Goal: Contribute content

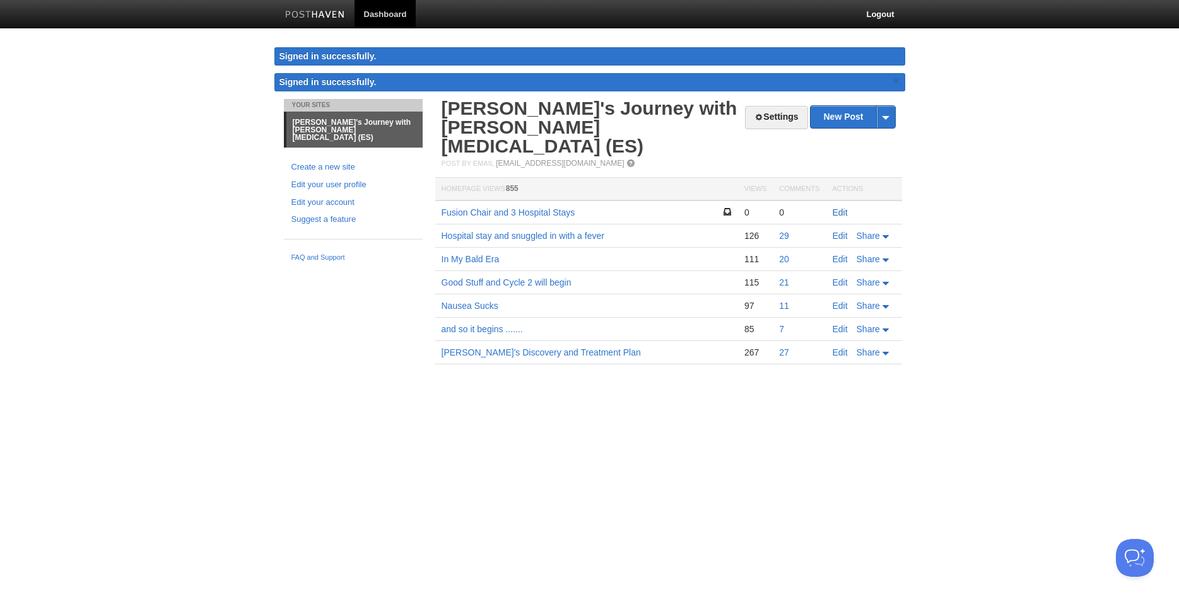
click at [837, 207] on link "Edit" at bounding box center [839, 212] width 15 height 10
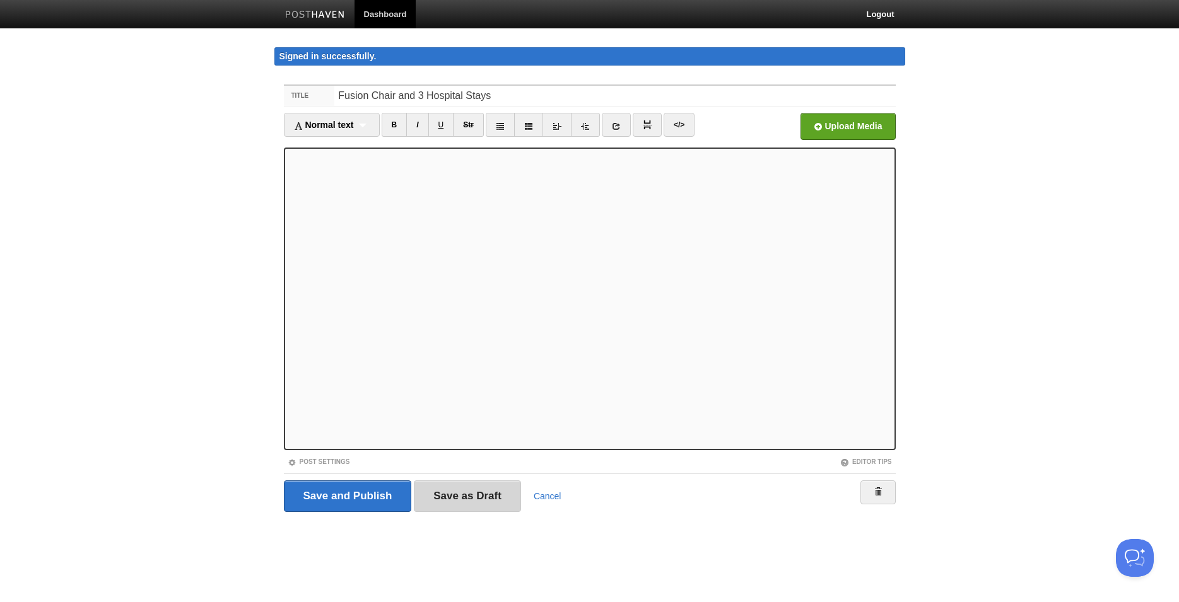
click at [460, 496] on input "Save as Draft" at bounding box center [467, 497] width 107 height 32
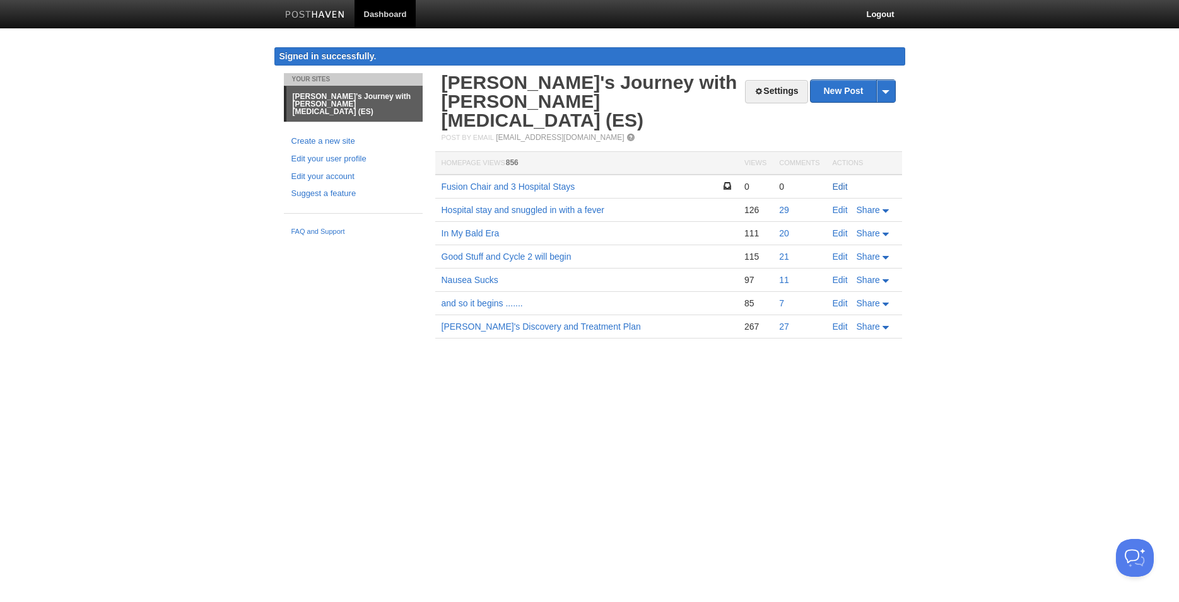
click at [836, 182] on link "Edit" at bounding box center [839, 187] width 15 height 10
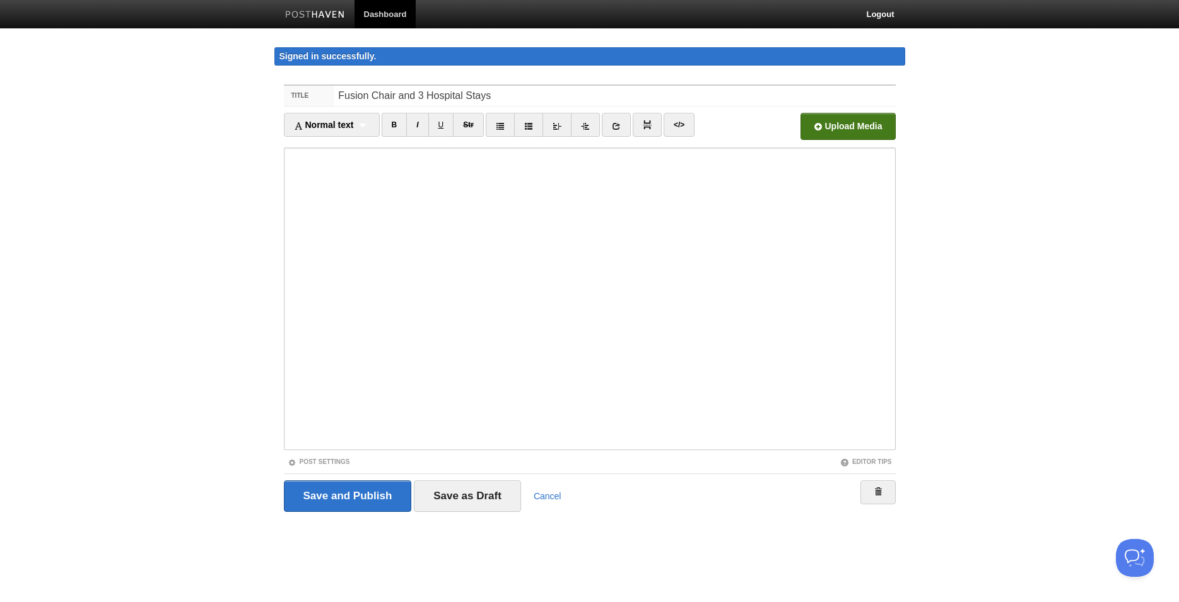
click at [853, 128] on input "file" at bounding box center [466, 130] width 955 height 64
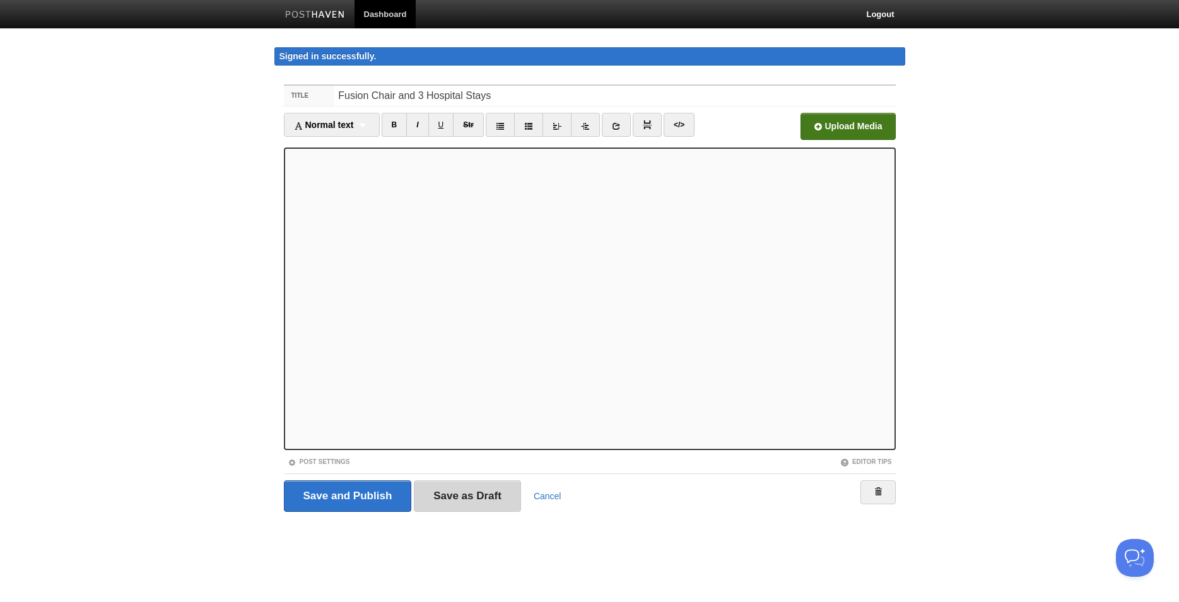
click at [444, 496] on input "Save as Draft" at bounding box center [467, 497] width 107 height 32
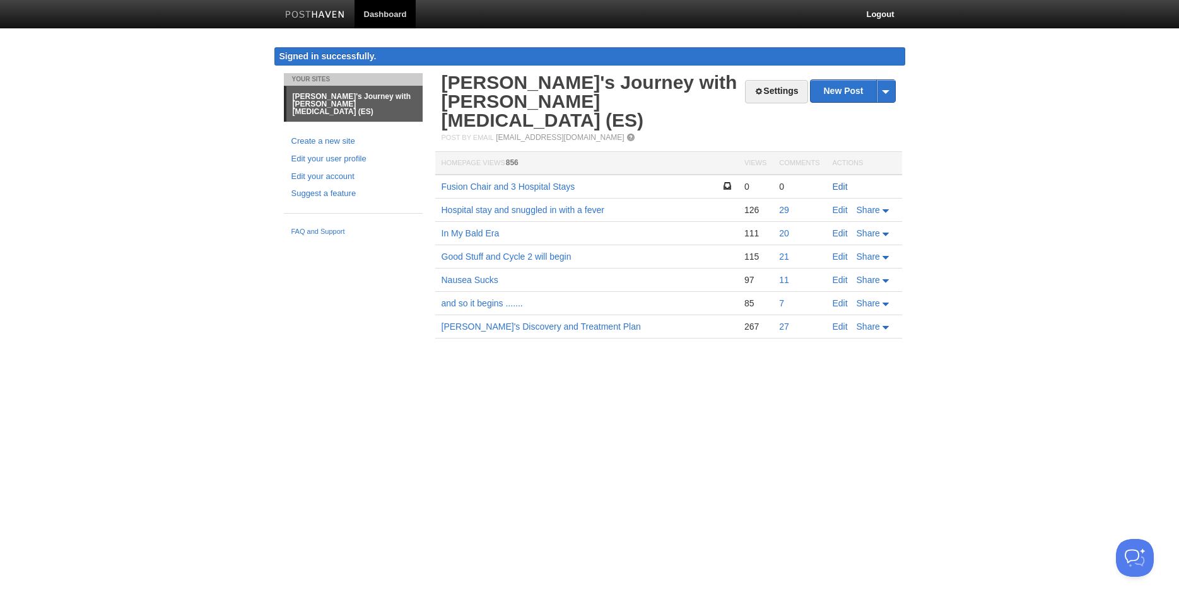
click at [834, 182] on link "Edit" at bounding box center [839, 187] width 15 height 10
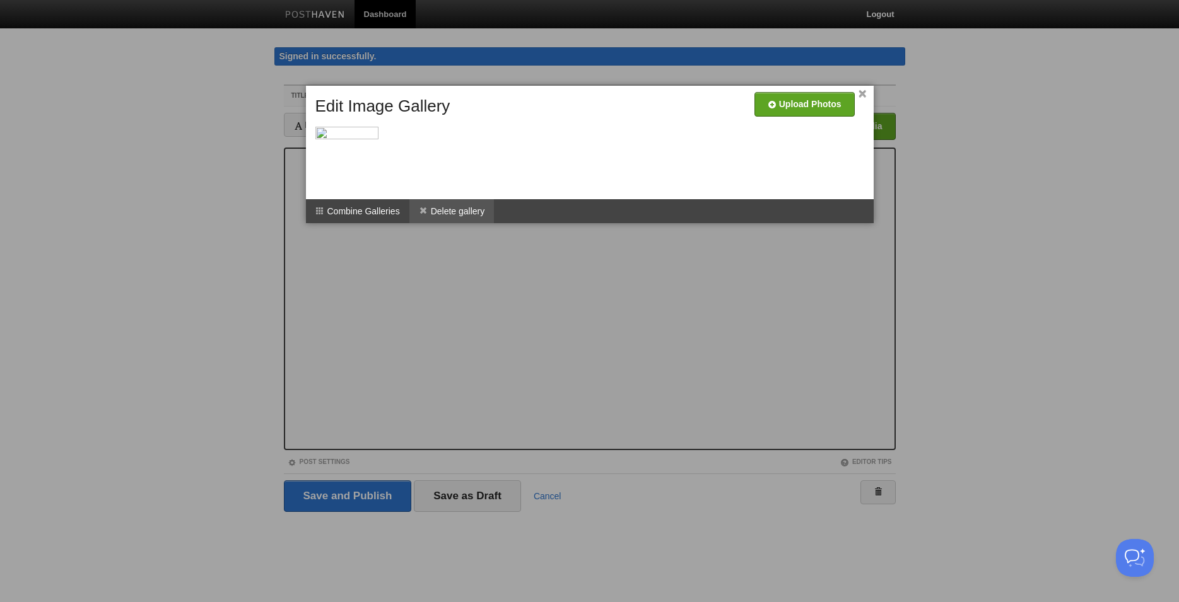
click at [479, 216] on li "Delete gallery" at bounding box center [451, 211] width 85 height 24
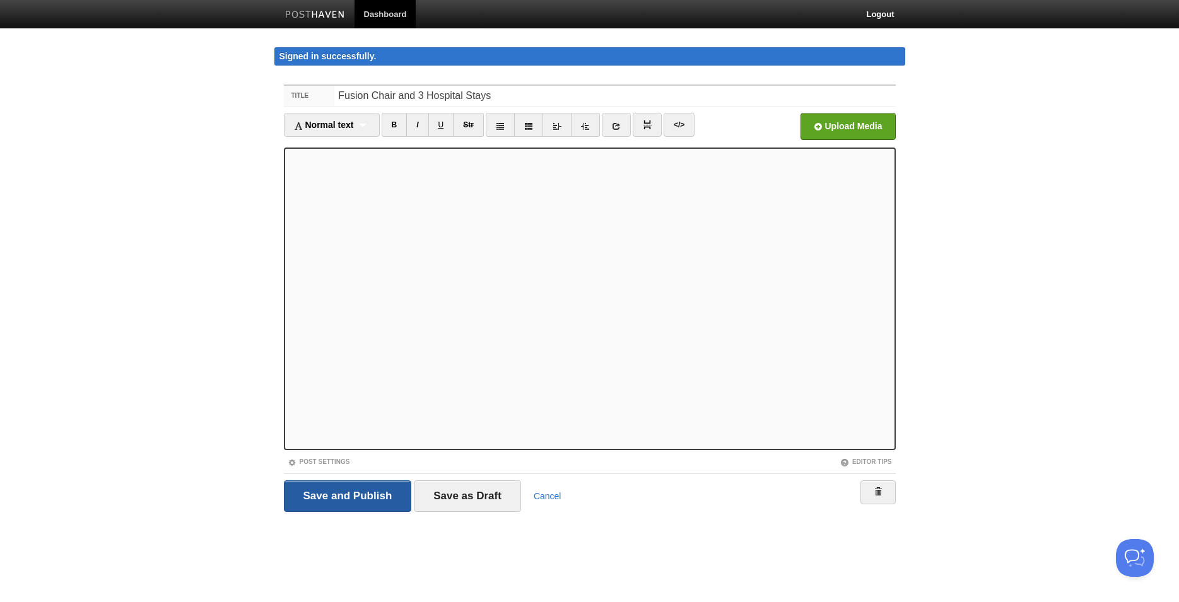
click at [334, 502] on input "Save and Publish" at bounding box center [348, 497] width 128 height 32
